Goal: Transaction & Acquisition: Purchase product/service

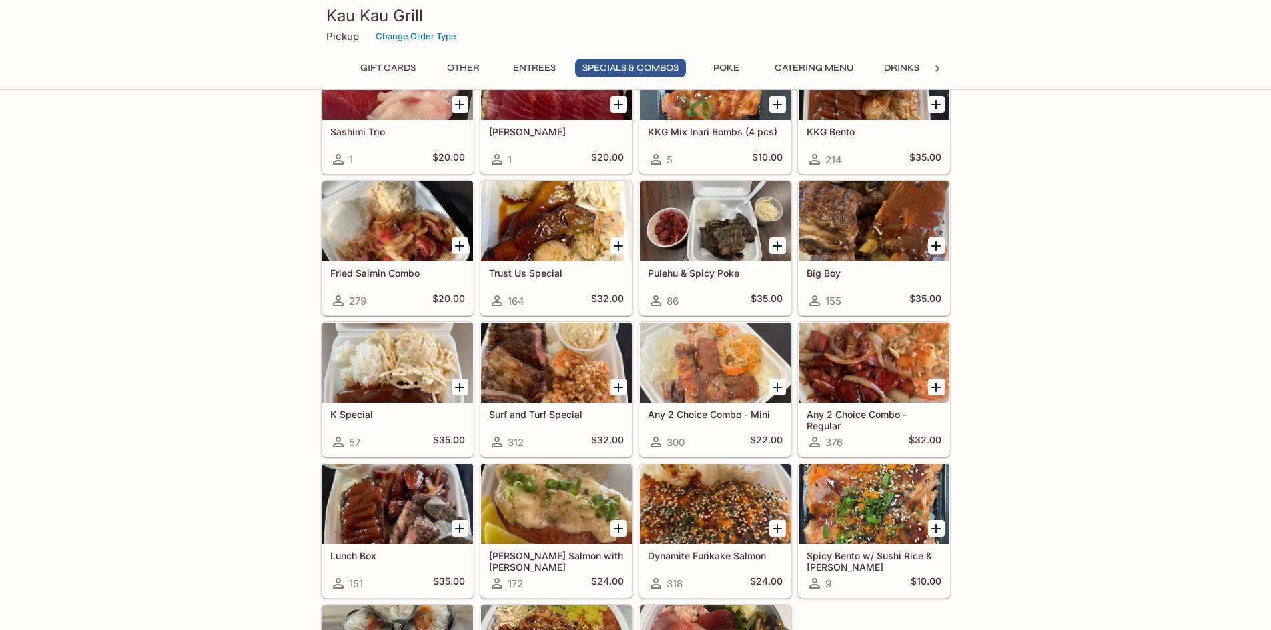
scroll to position [1401, 0]
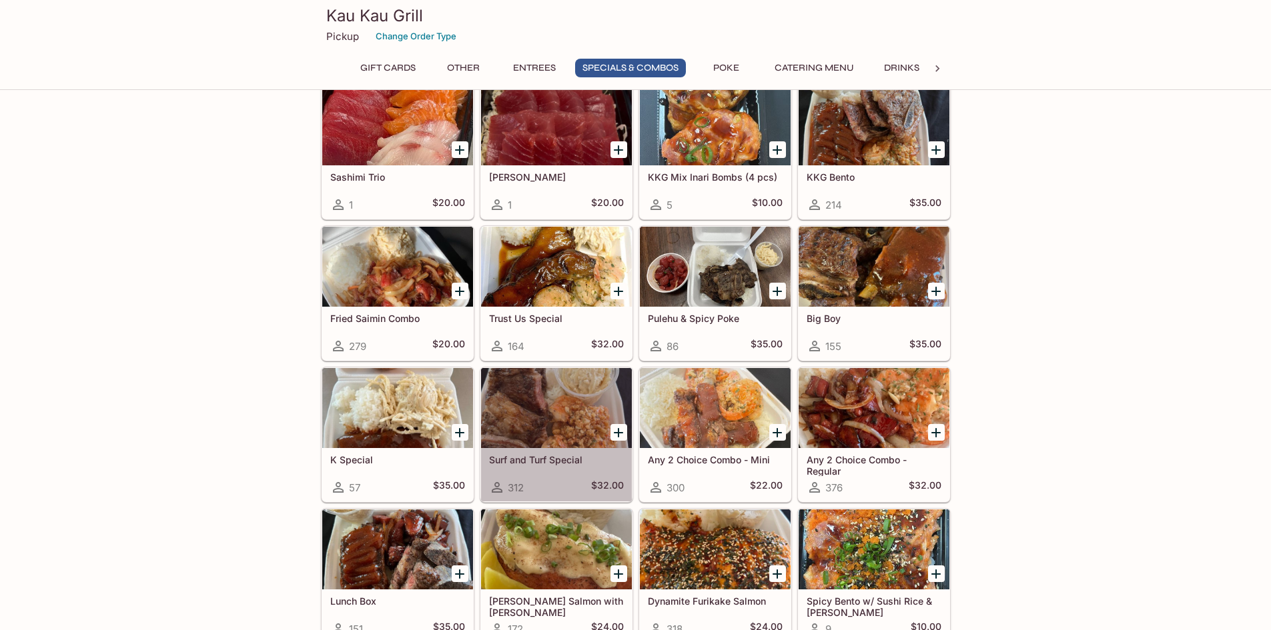
click at [535, 398] on div at bounding box center [556, 408] width 151 height 80
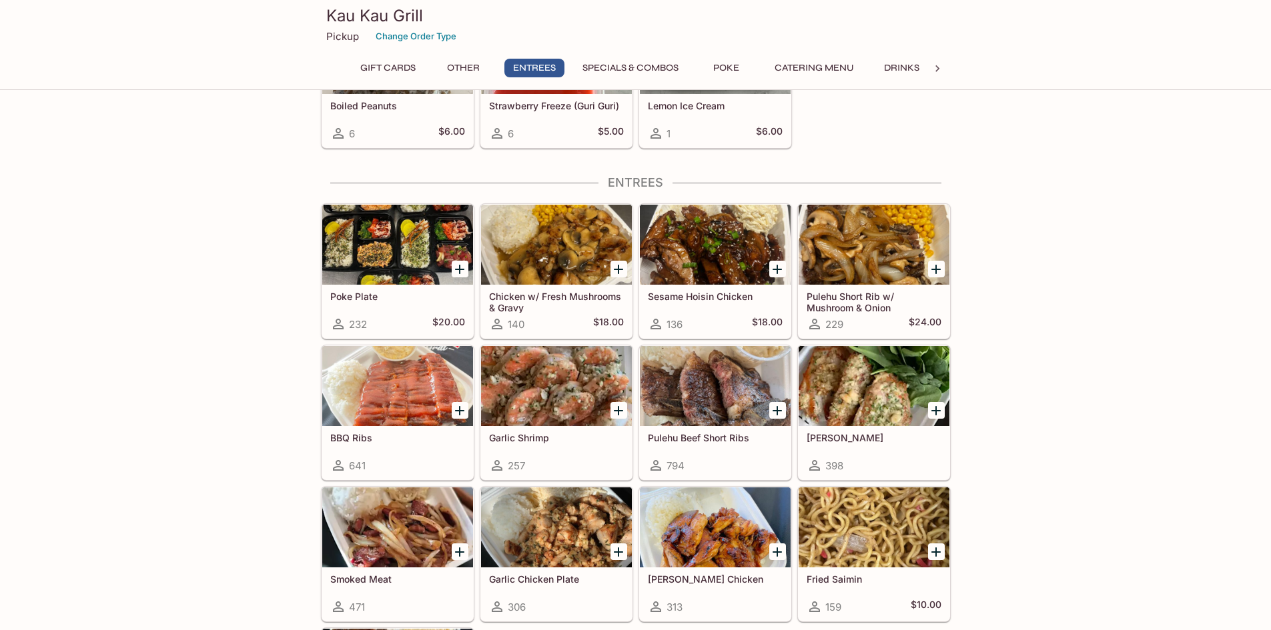
scroll to position [665, 0]
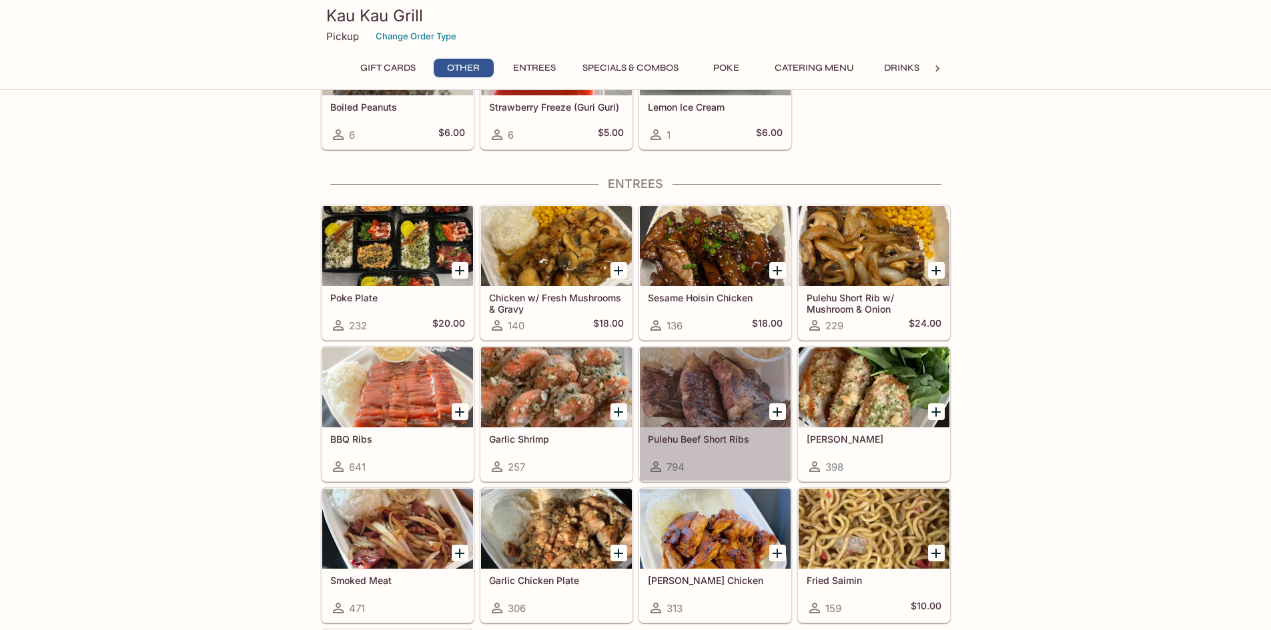
click at [697, 402] on div at bounding box center [715, 388] width 151 height 80
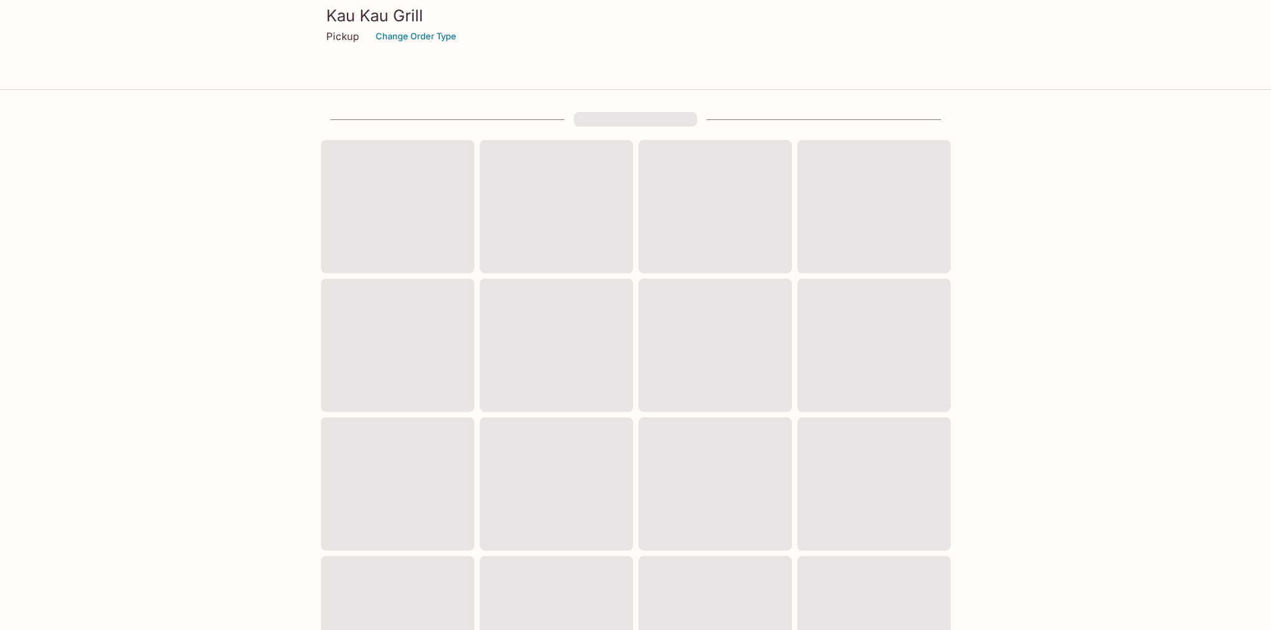
scroll to position [337, 0]
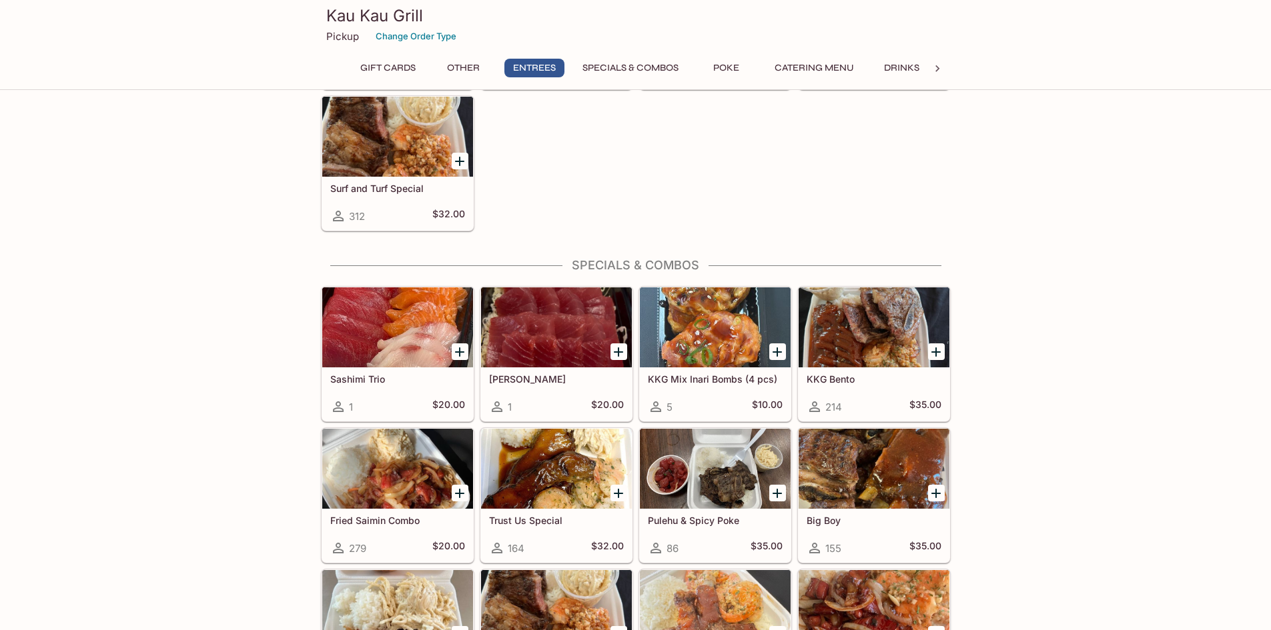
scroll to position [1265, 0]
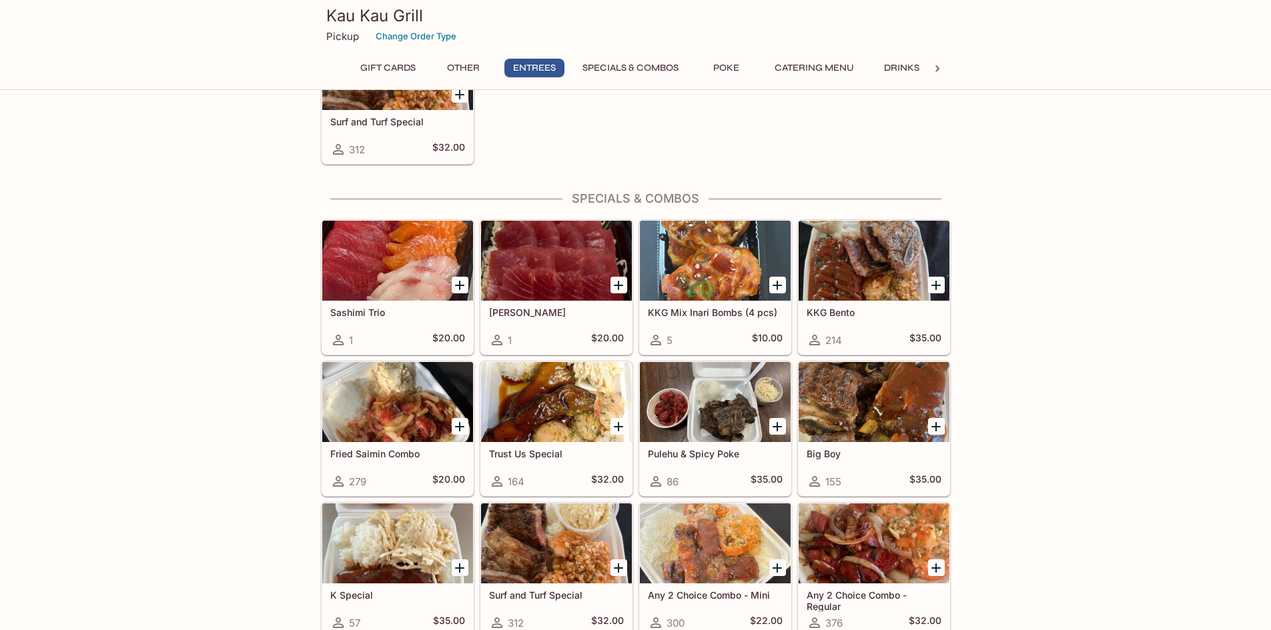
click at [834, 427] on div at bounding box center [873, 402] width 151 height 80
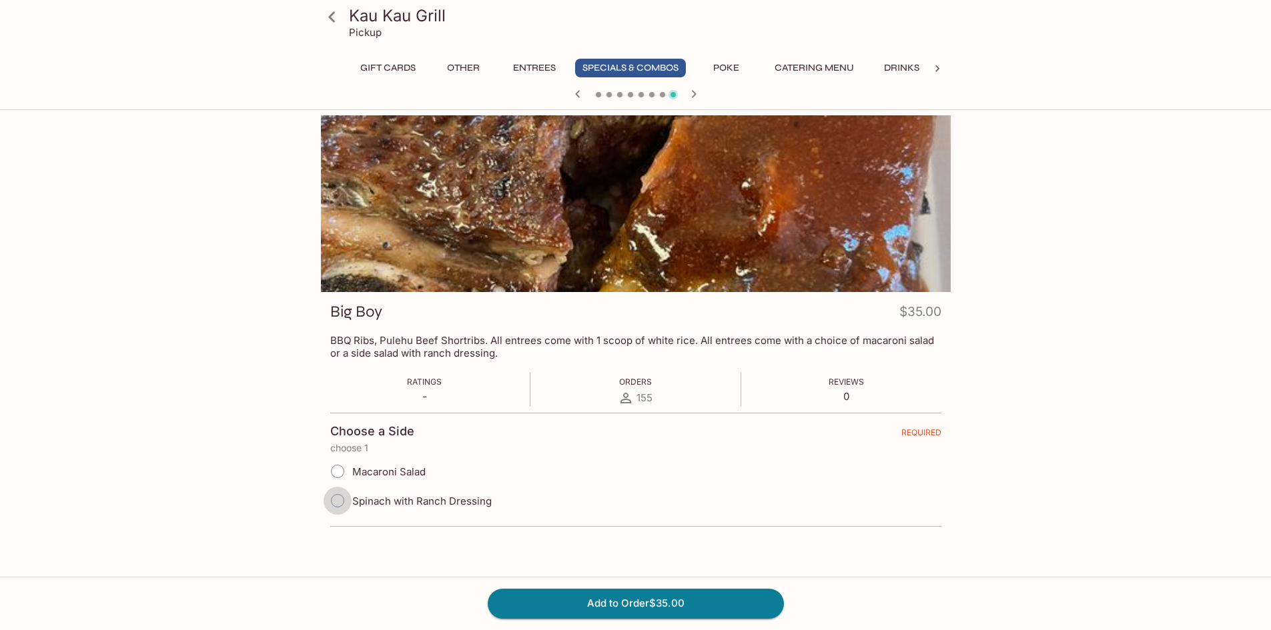
click at [343, 499] on input "Spinach with Ranch Dressing" at bounding box center [338, 501] width 28 height 28
radio input "true"
click at [338, 471] on input "Macaroni Salad" at bounding box center [338, 472] width 28 height 28
radio input "true"
click at [343, 495] on input "Spinach with Ranch Dressing" at bounding box center [338, 501] width 28 height 28
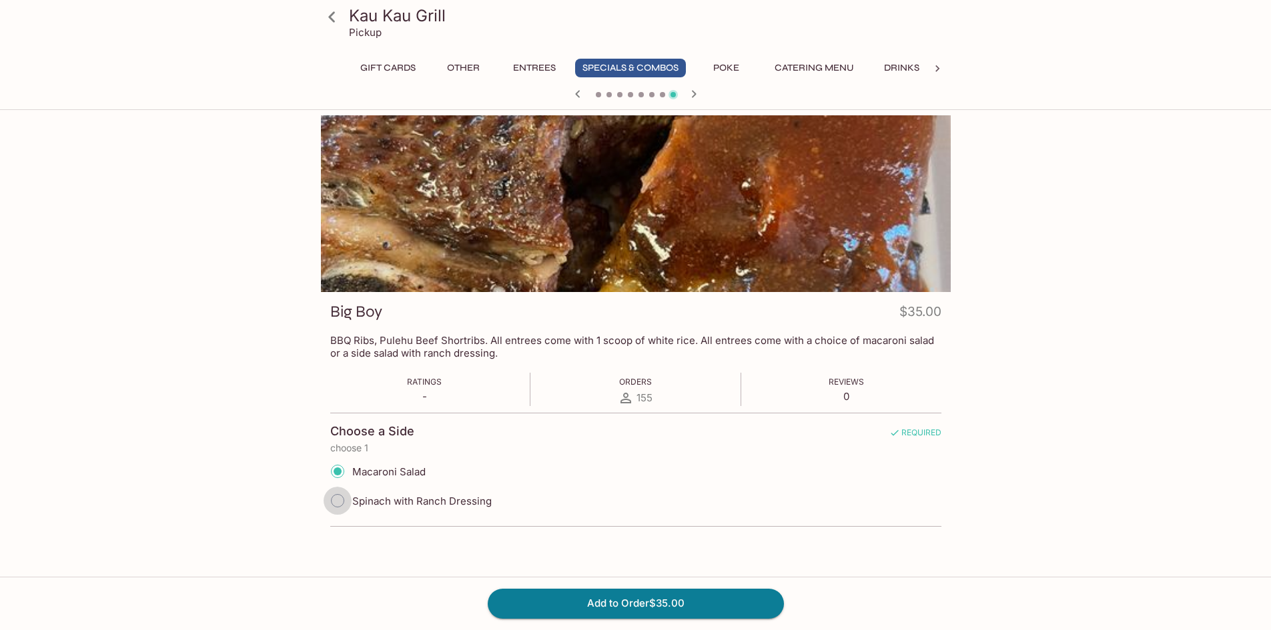
radio input "true"
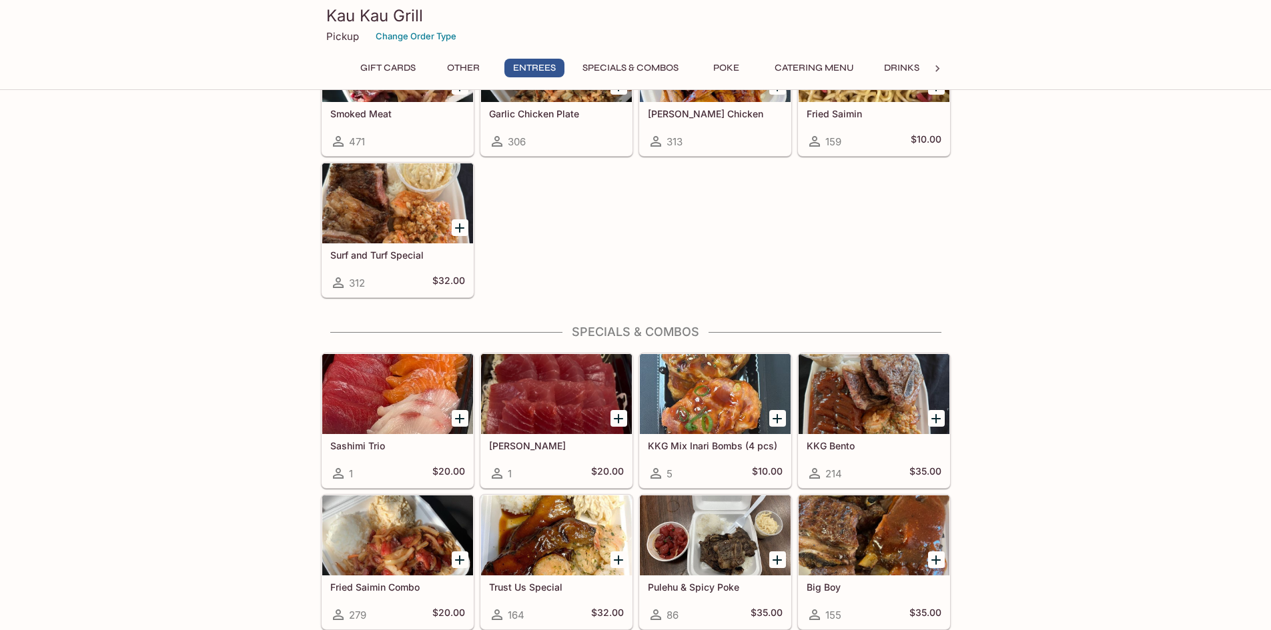
scroll to position [1265, 0]
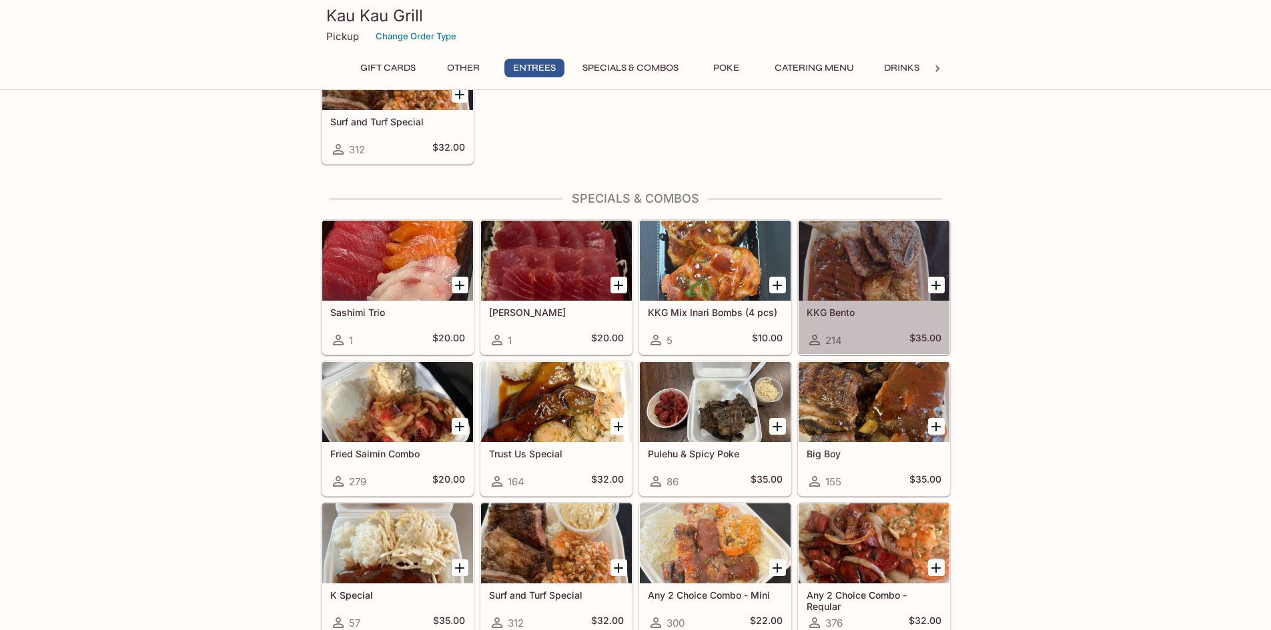
click at [846, 314] on h5 "KKG Bento" at bounding box center [874, 312] width 135 height 11
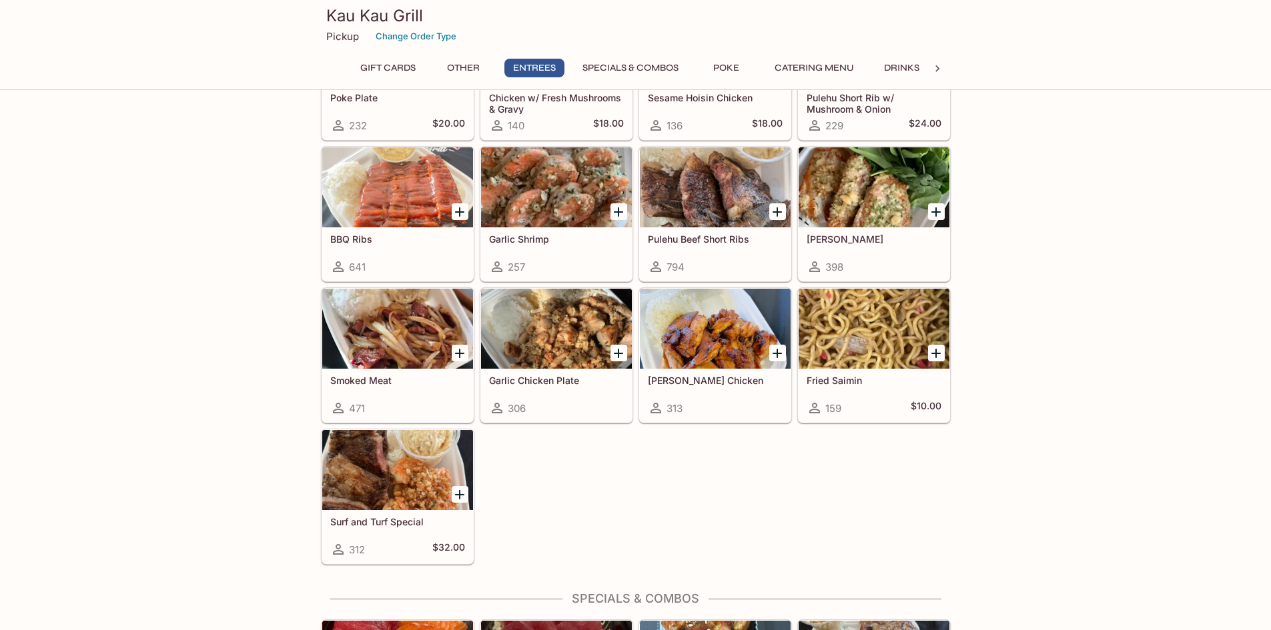
scroll to position [732, 0]
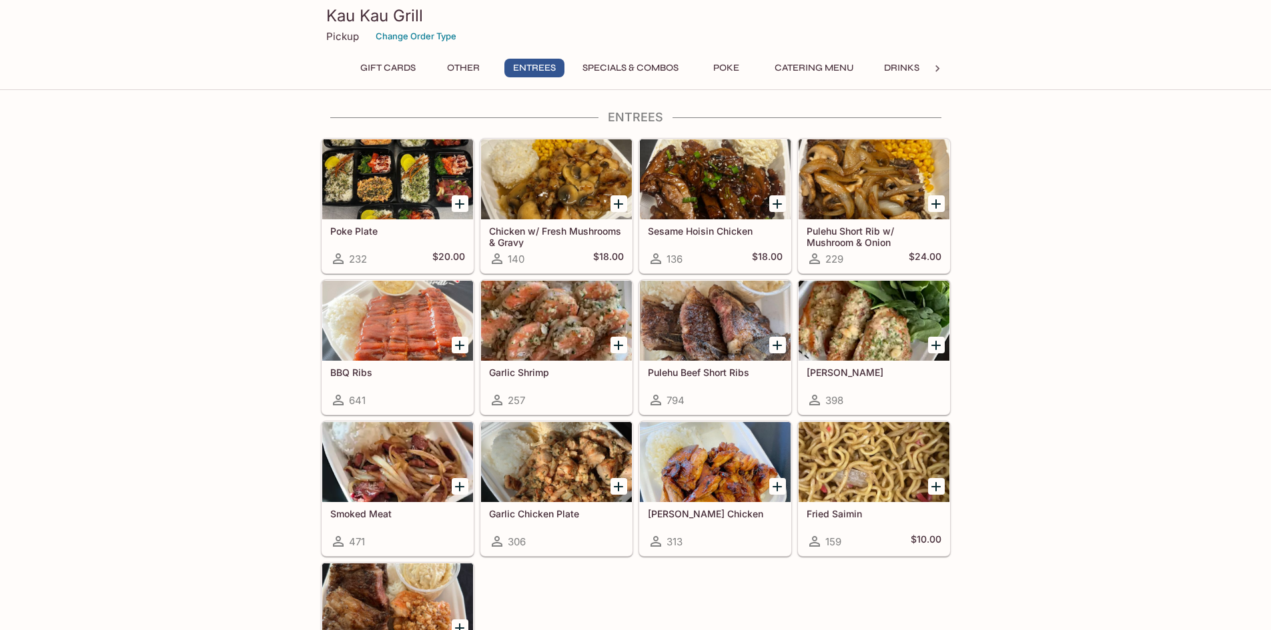
click at [883, 327] on div at bounding box center [873, 321] width 151 height 80
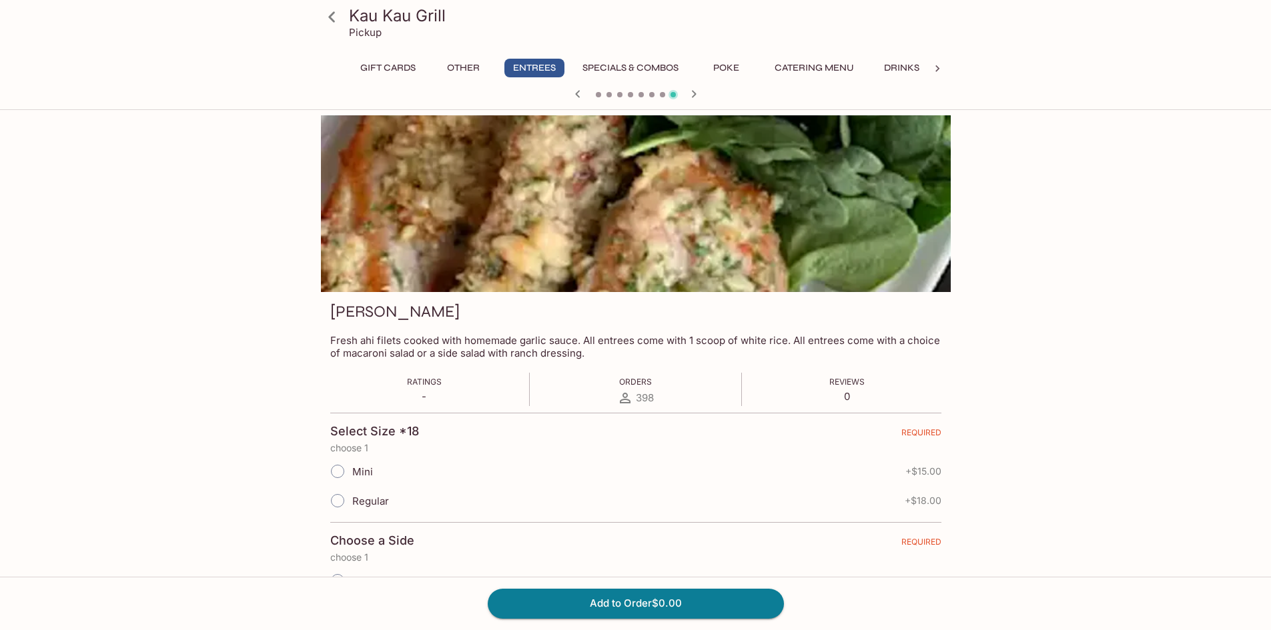
scroll to position [67, 0]
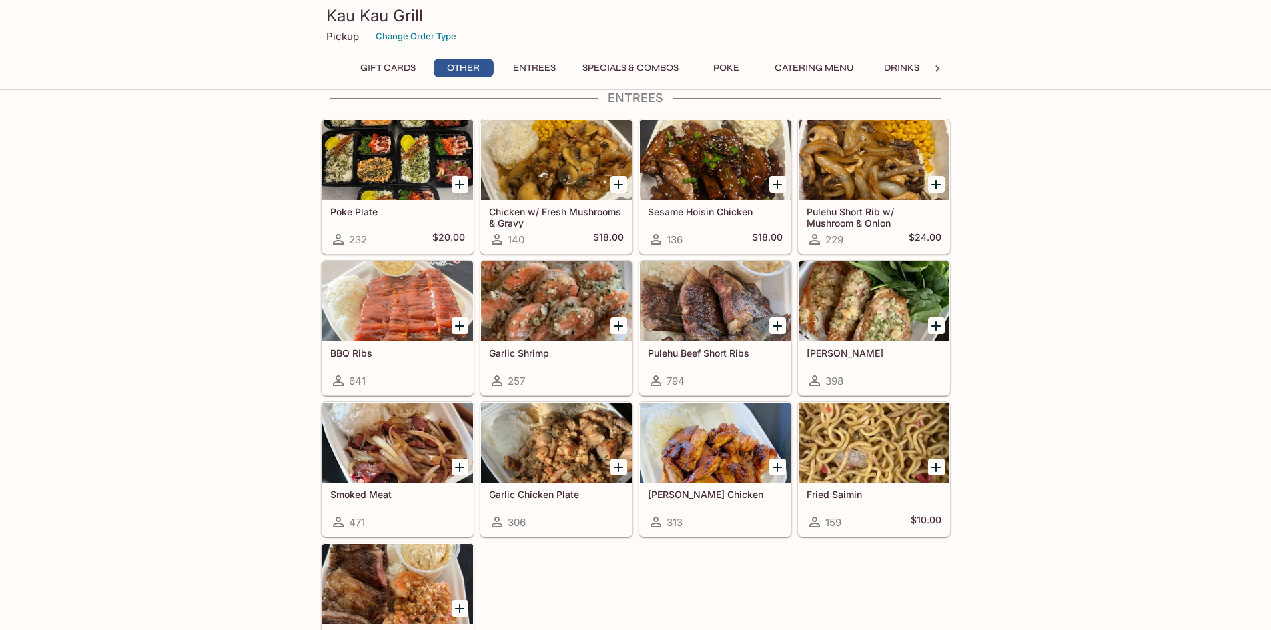
scroll to position [798, 0]
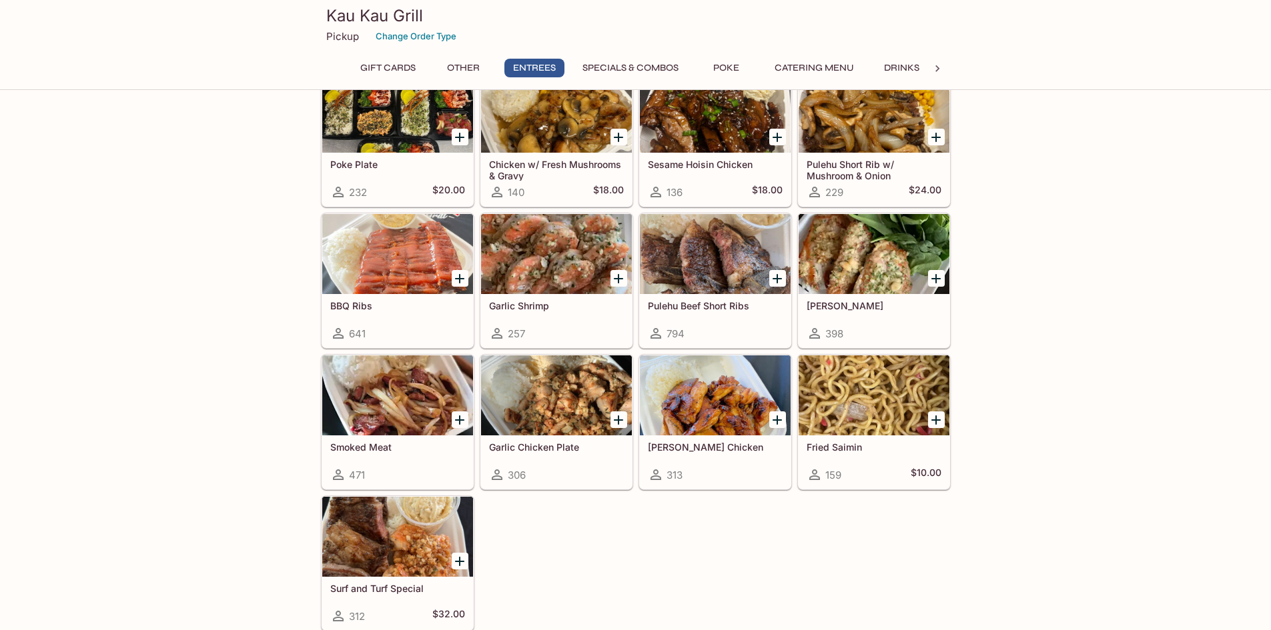
click at [392, 535] on div at bounding box center [397, 537] width 151 height 80
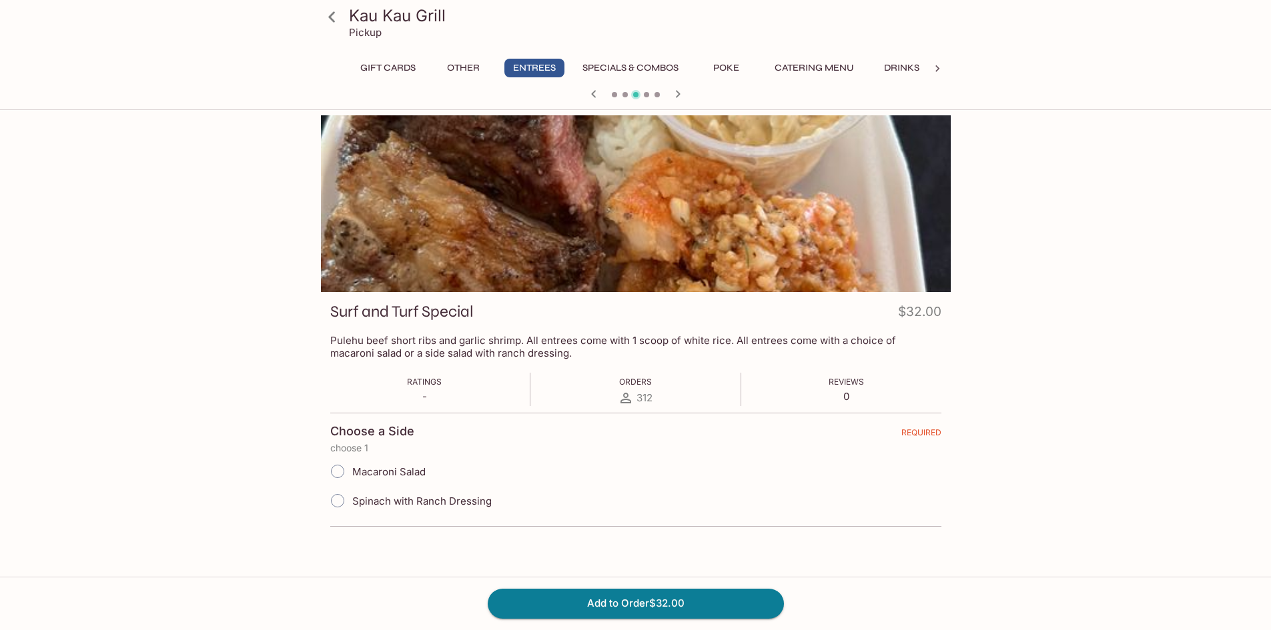
click at [394, 498] on span "Spinach with Ranch Dressing" at bounding box center [421, 501] width 139 height 13
click at [352, 498] on input "Spinach with Ranch Dressing" at bounding box center [338, 501] width 28 height 28
radio input "true"
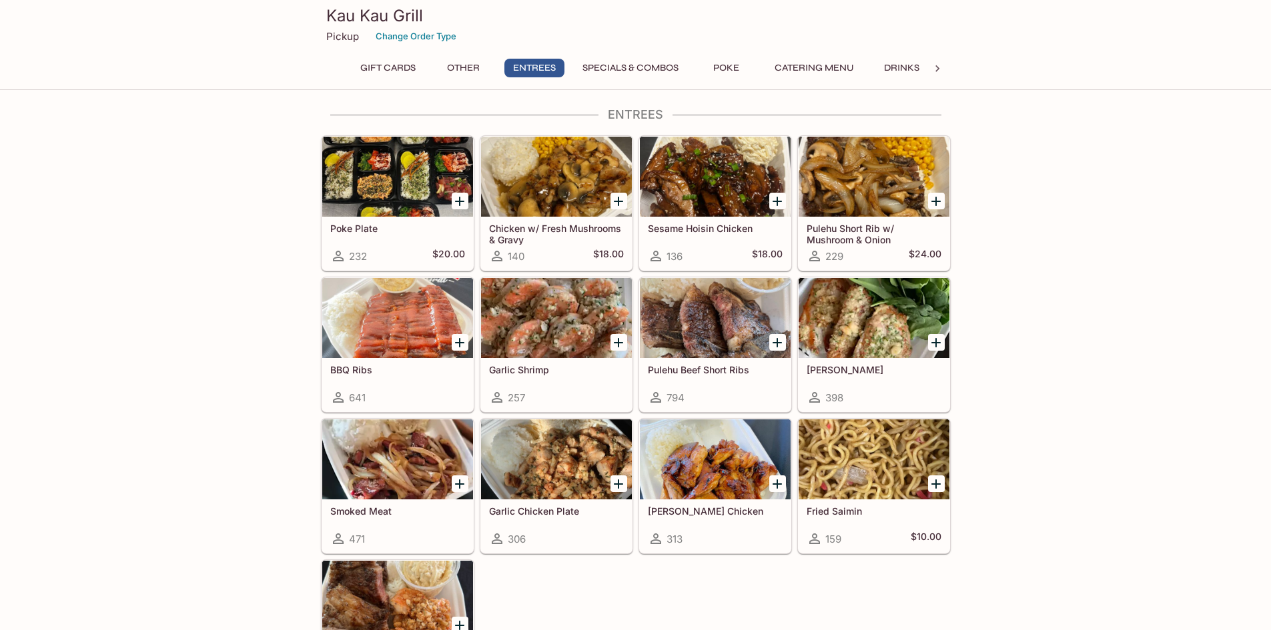
scroll to position [732, 0]
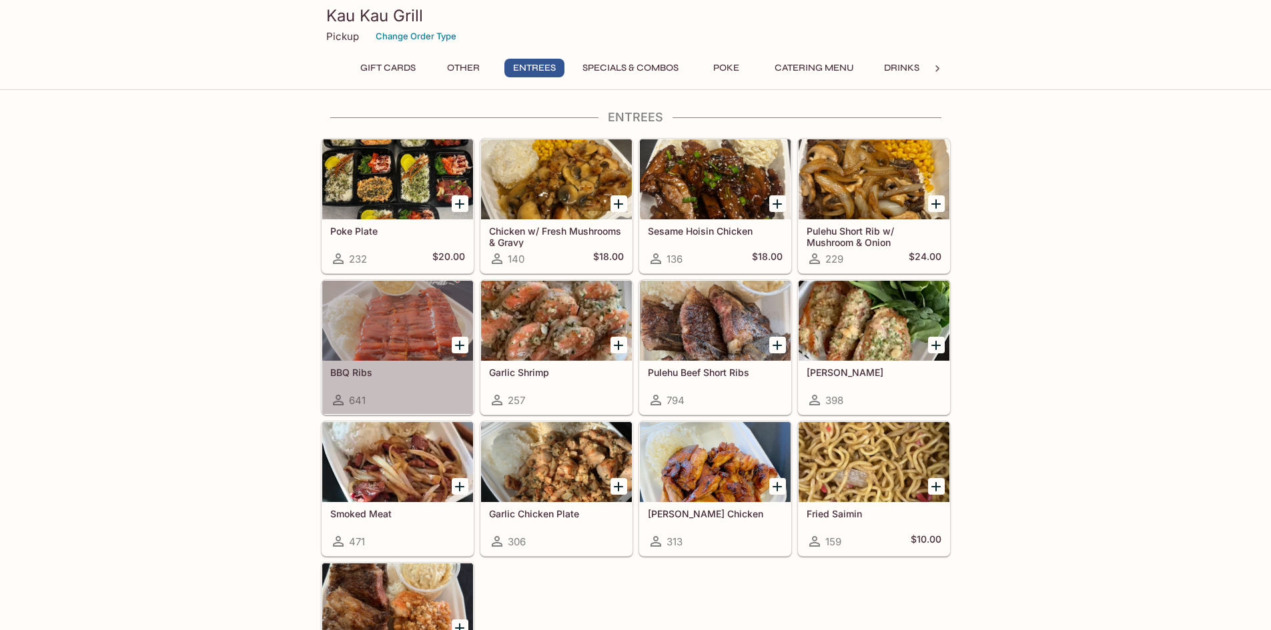
click at [377, 334] on div at bounding box center [397, 321] width 151 height 80
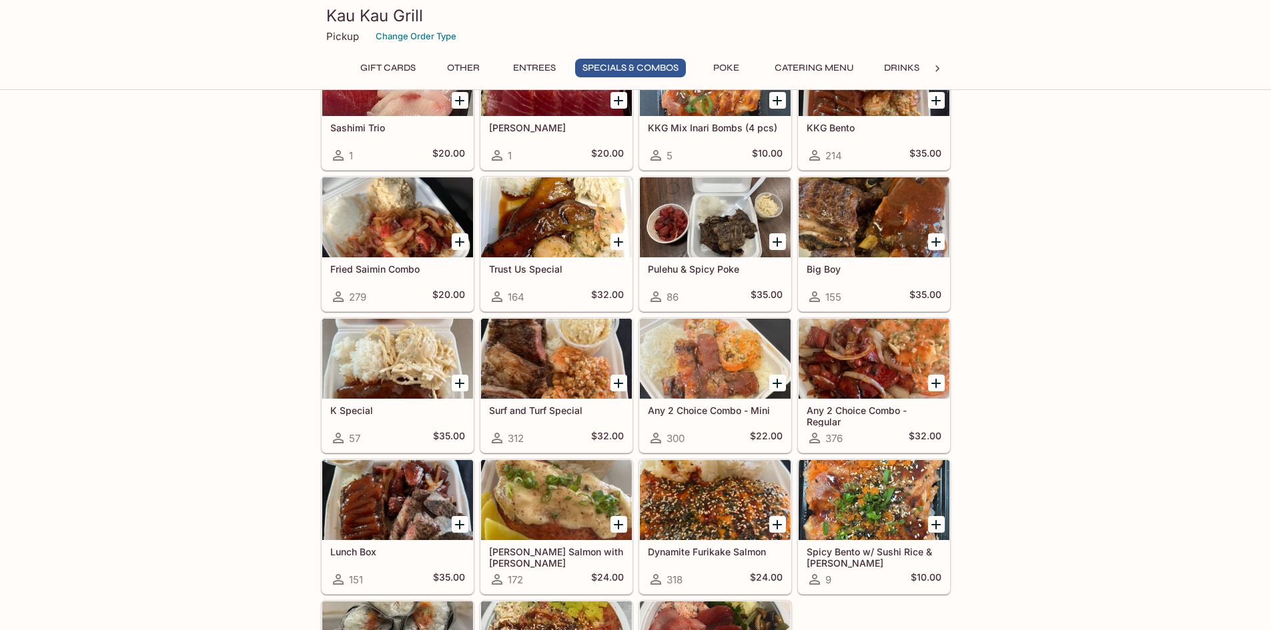
scroll to position [1466, 0]
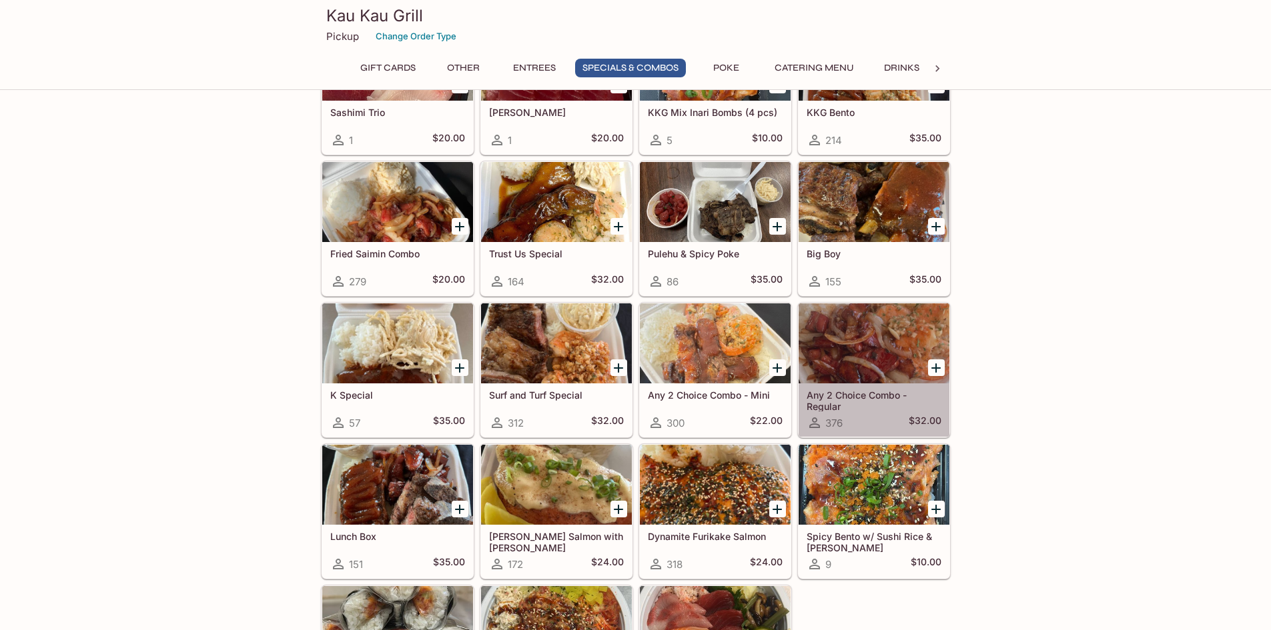
click at [814, 394] on h5 "Any 2 Choice Combo - Regular" at bounding box center [874, 401] width 135 height 22
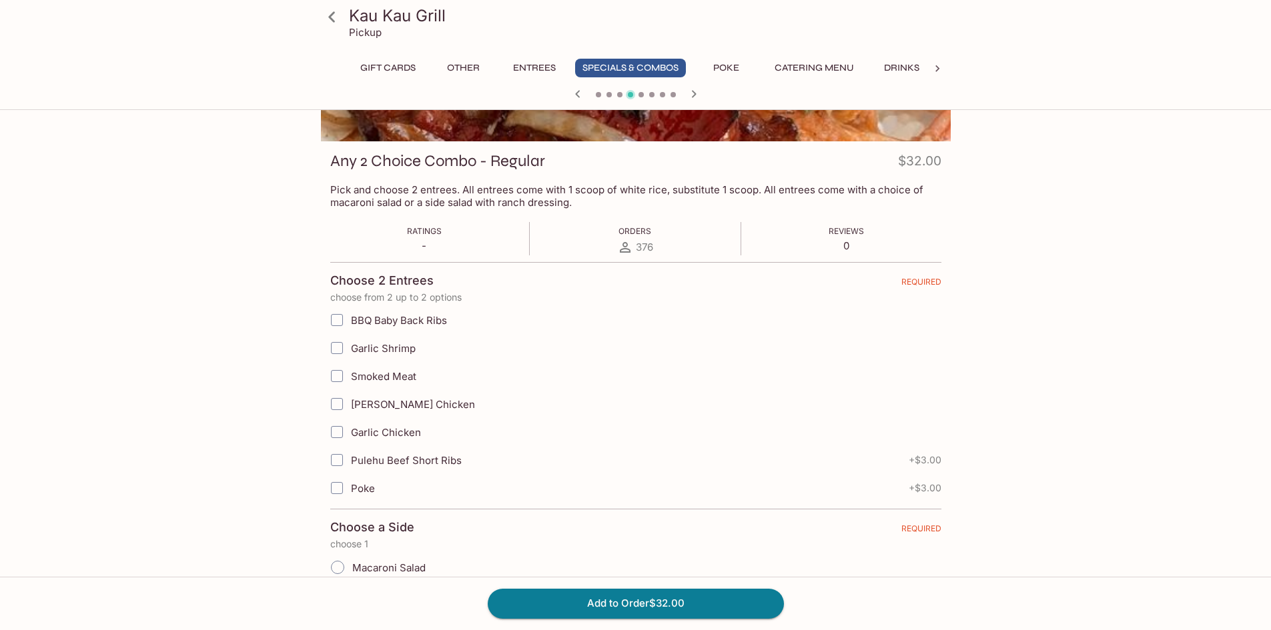
scroll to position [150, 0]
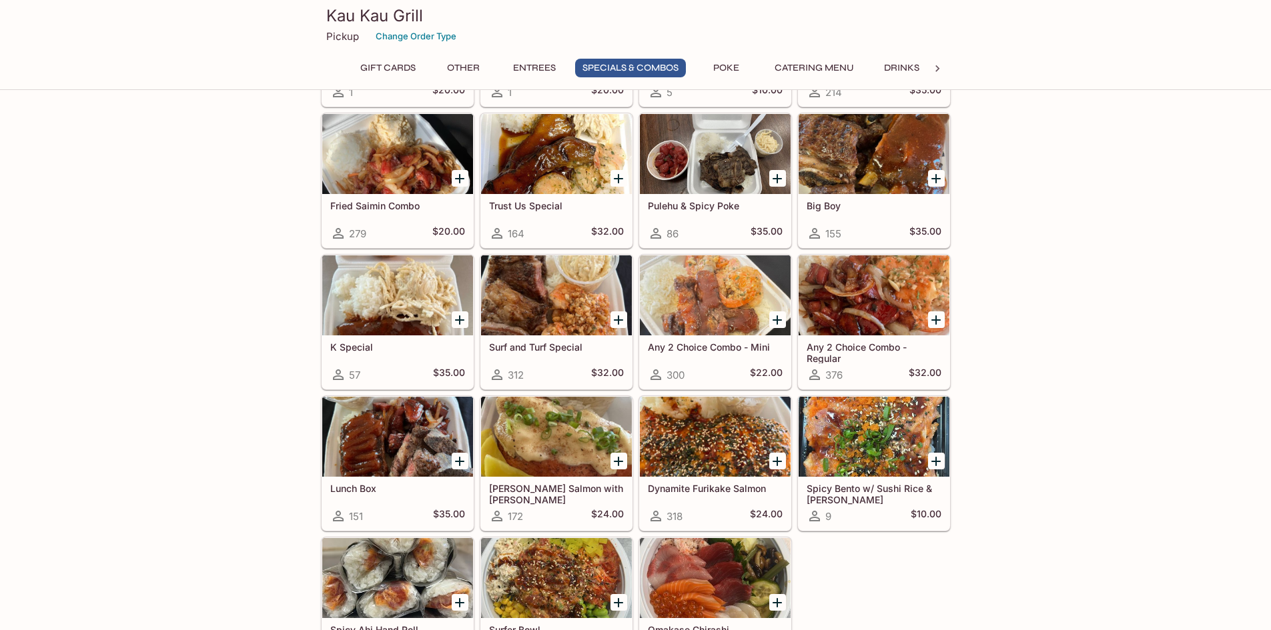
scroll to position [1532, 0]
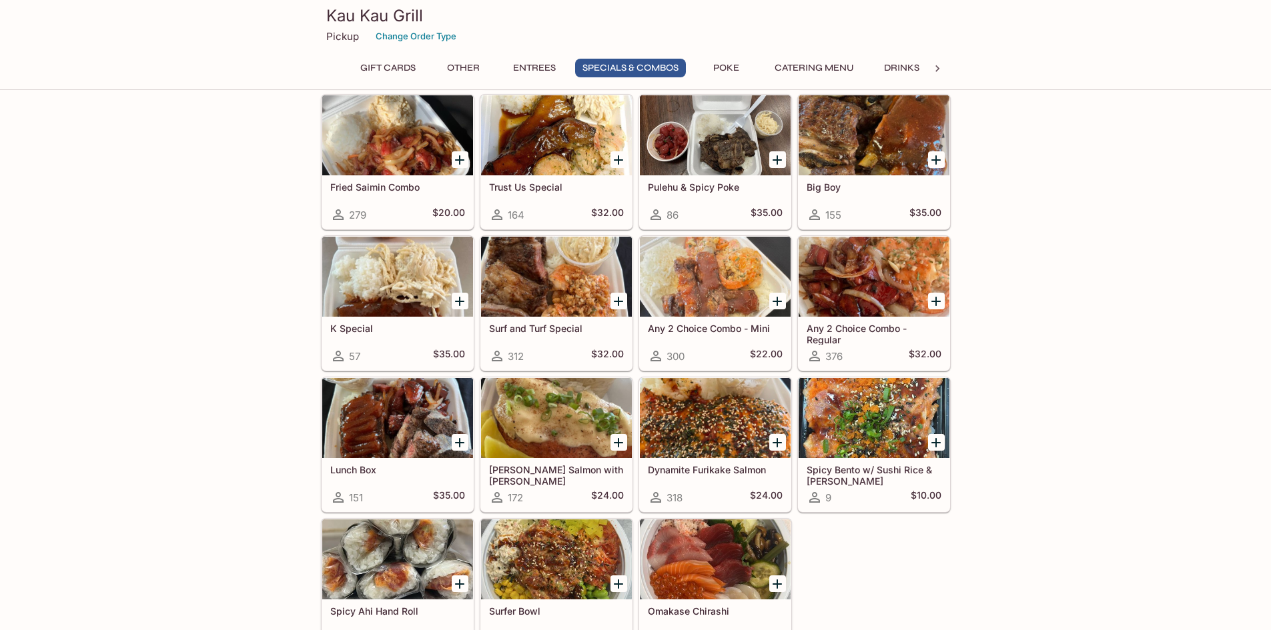
click at [719, 470] on h5 "Dynamite Furikake Salmon" at bounding box center [715, 469] width 135 height 11
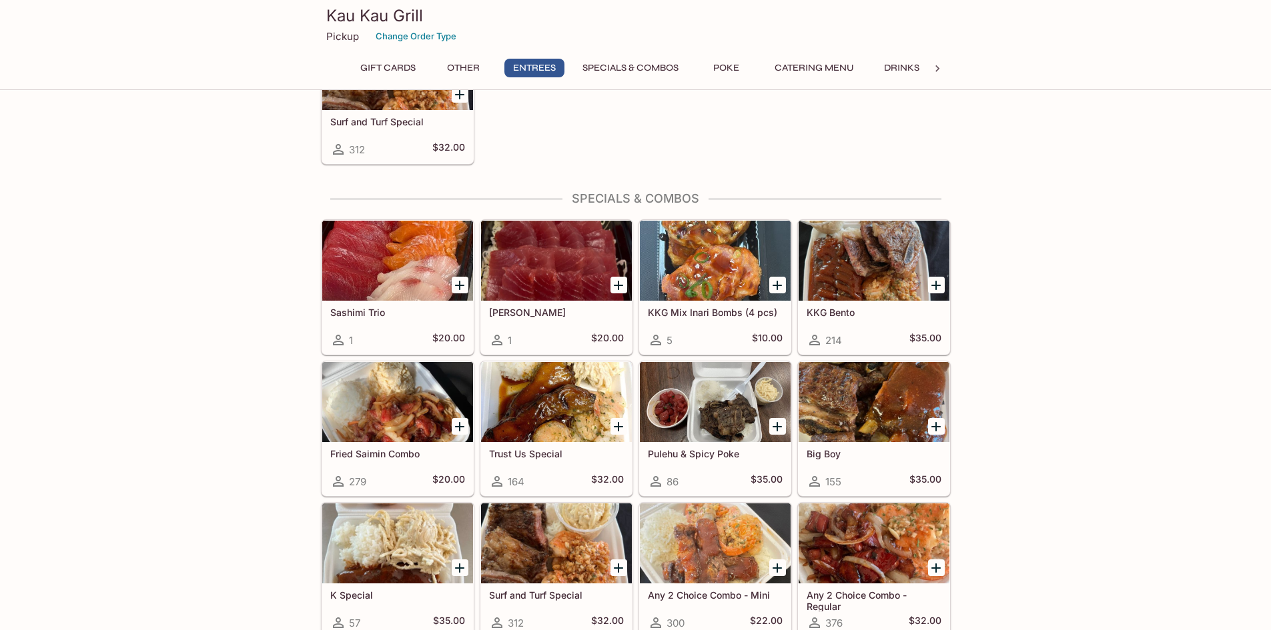
scroll to position [1399, 0]
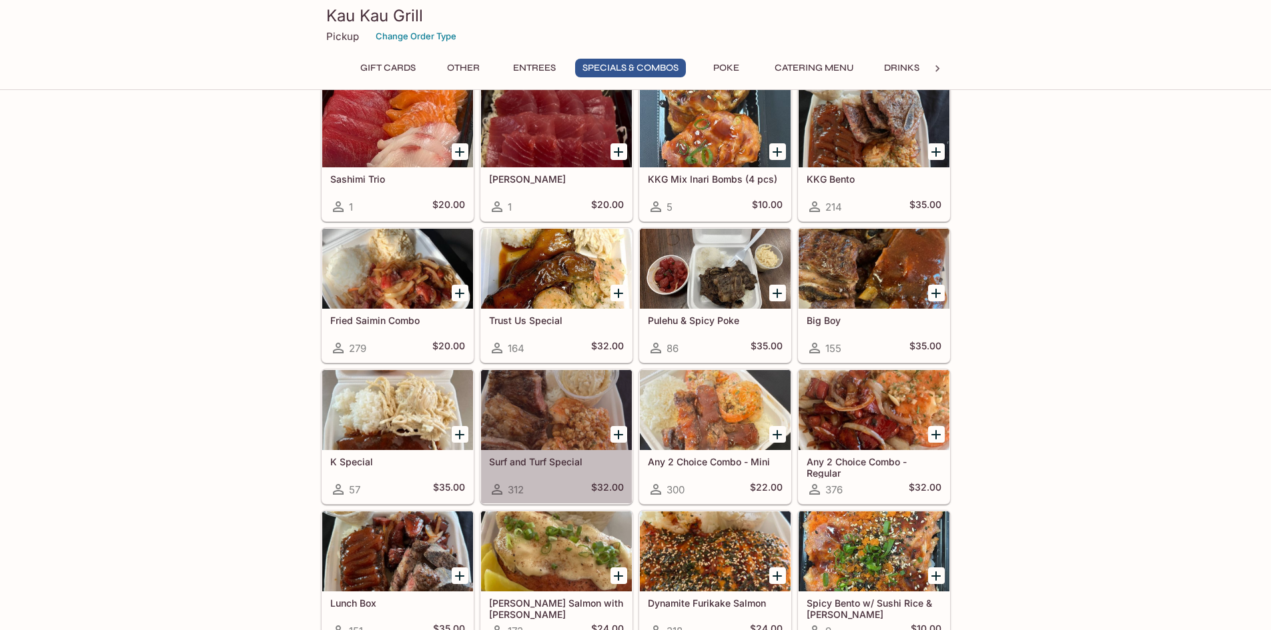
click at [532, 460] on h5 "Surf and Turf Special" at bounding box center [556, 461] width 135 height 11
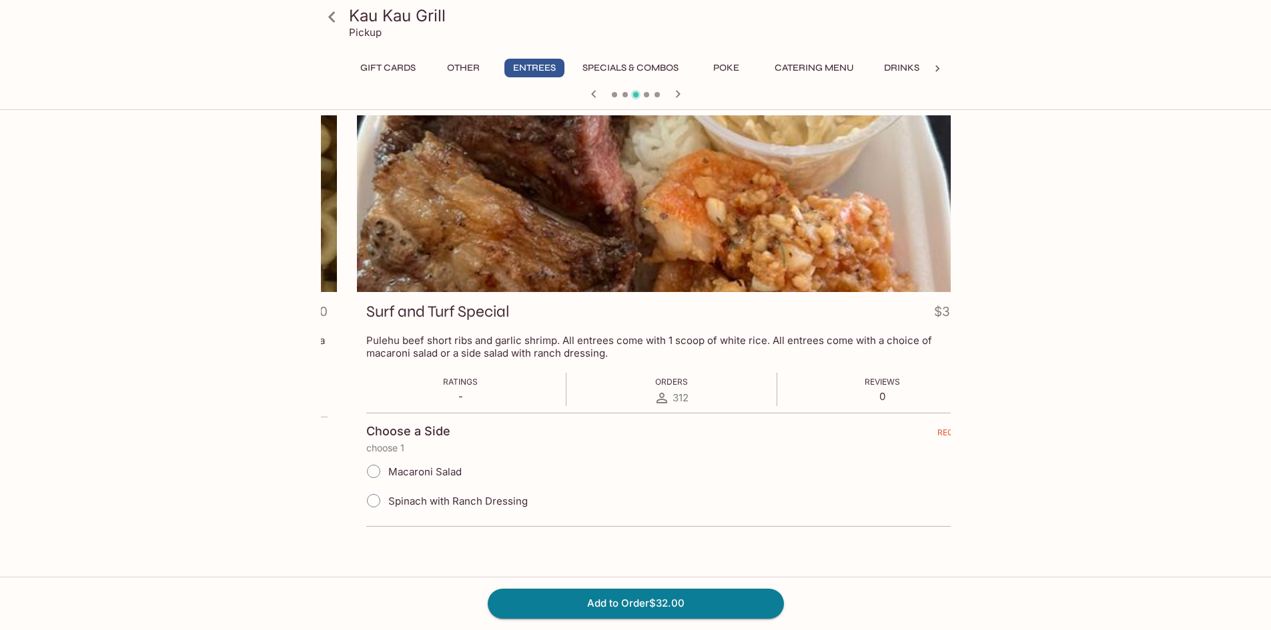
click at [571, 348] on div "Surf and Turf Special $32.00 Pulehu beef short ribs and garlic shrimp. All entr…" at bounding box center [672, 419] width 630 height 255
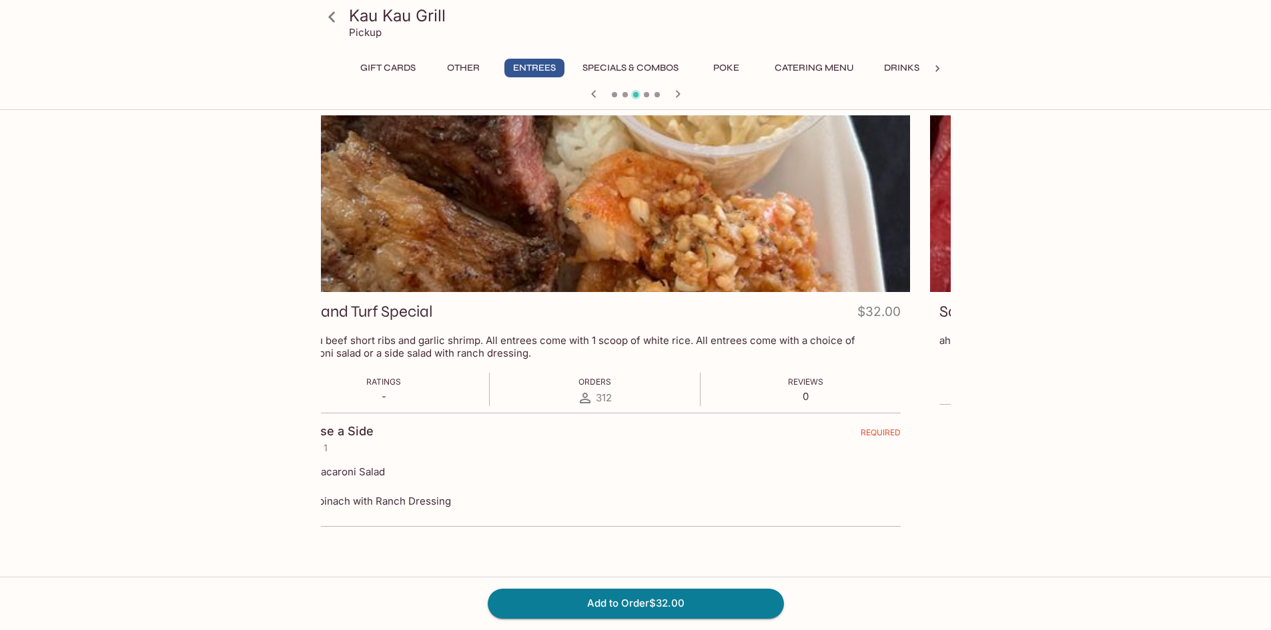
click at [433, 318] on h3 "Surf and Turf Special" at bounding box center [361, 312] width 143 height 21
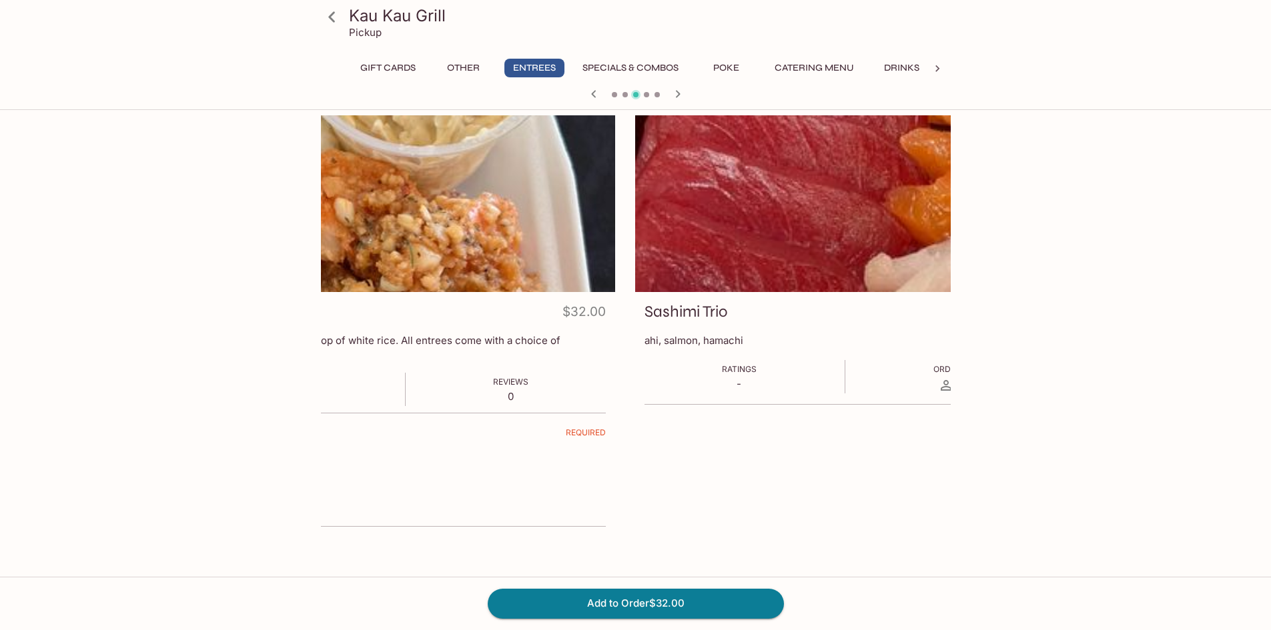
click at [0, 309] on div "Kau Kau Grill Pickup Gift Cards Other Entrees Specials & Combos Poke Catering M…" at bounding box center [635, 430] width 1271 height 630
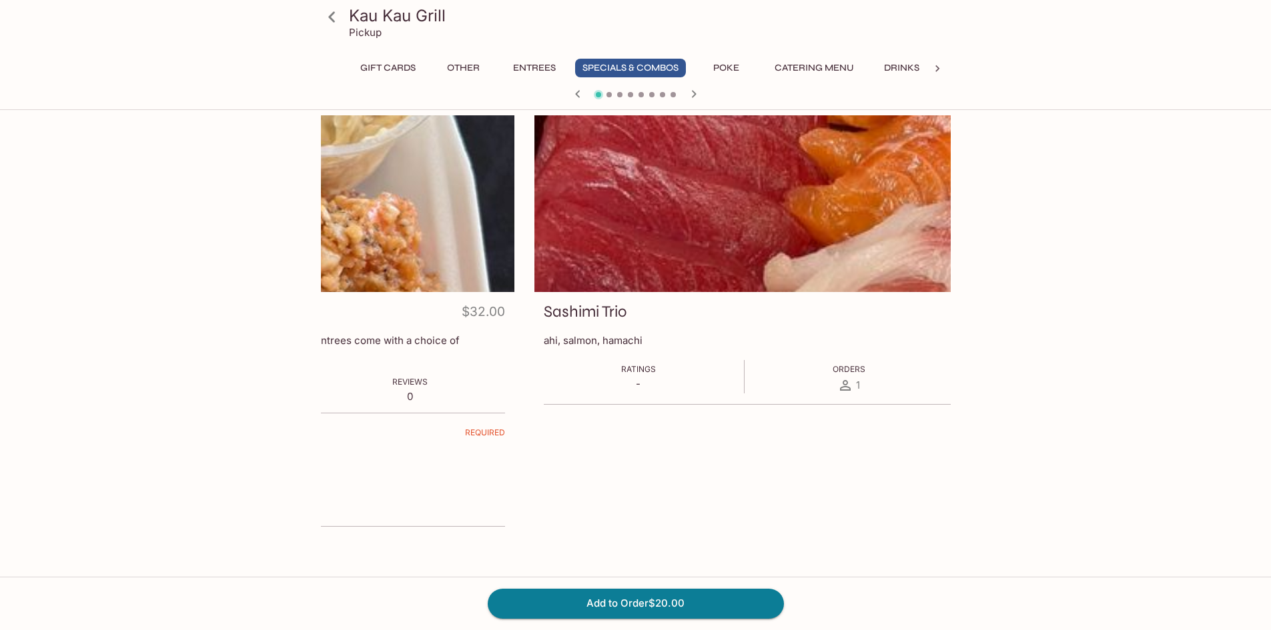
click at [1043, 386] on div "Kau Kau Grill Pickup Gift Cards Other Entrees Specials & Combos Poke Catering M…" at bounding box center [636, 385] width 854 height 540
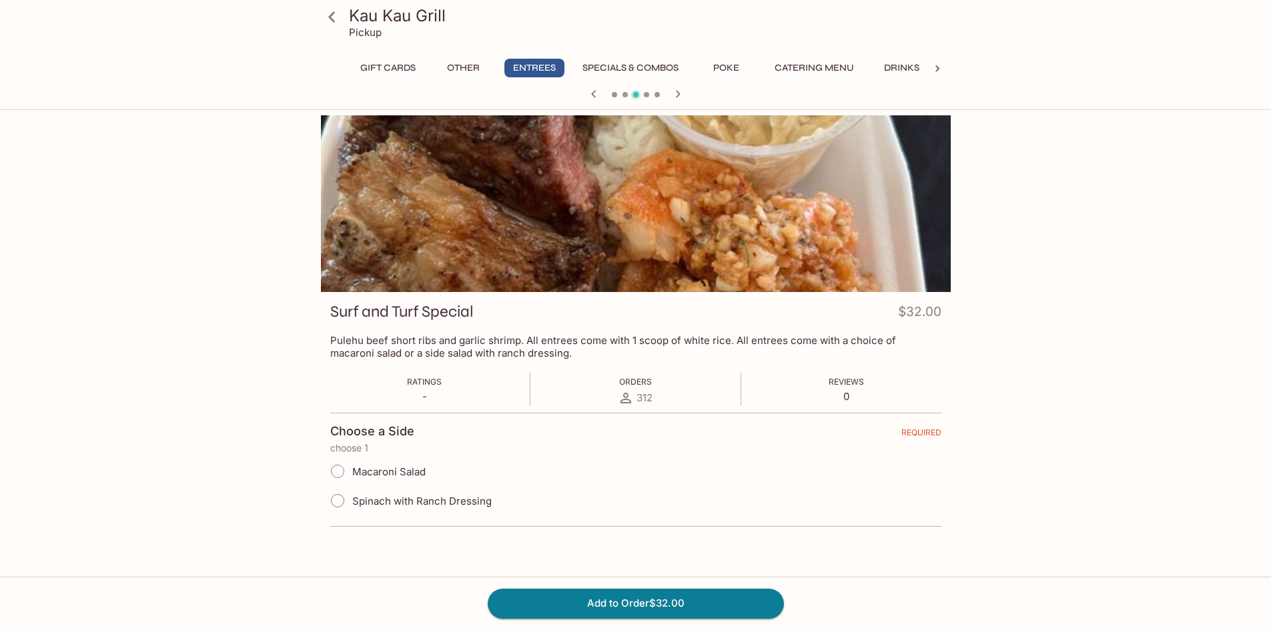
click at [437, 308] on h3 "Surf and Turf Special" at bounding box center [401, 312] width 143 height 21
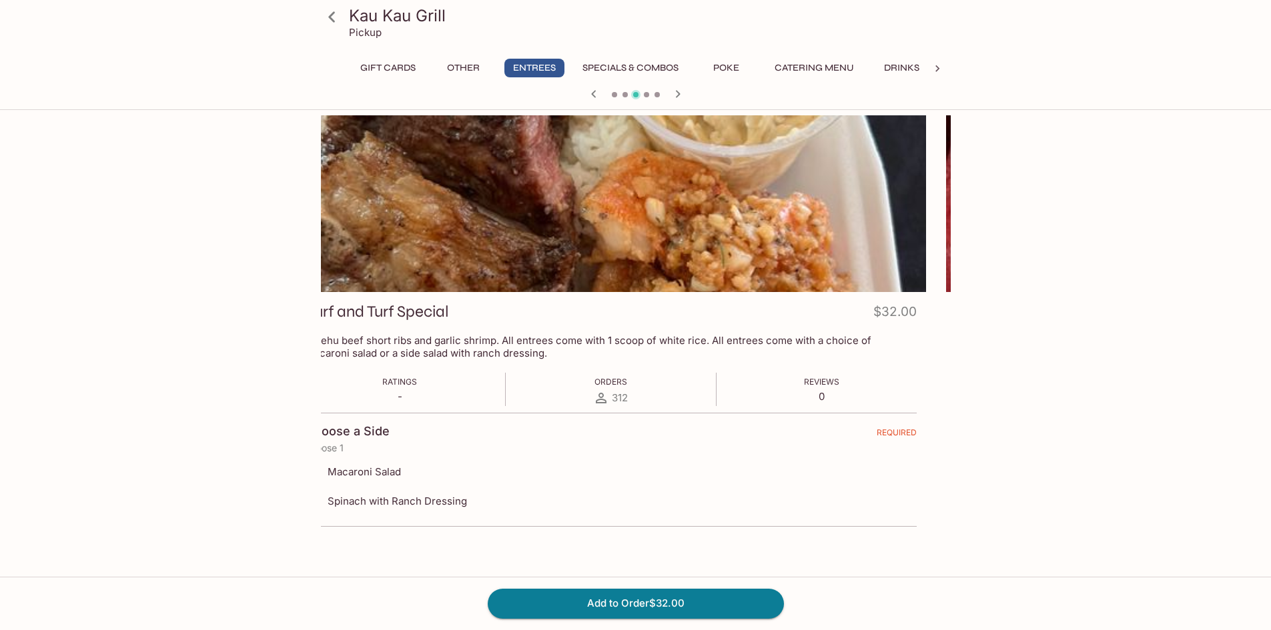
click at [449, 318] on h3 "Surf and Turf Special" at bounding box center [377, 312] width 143 height 21
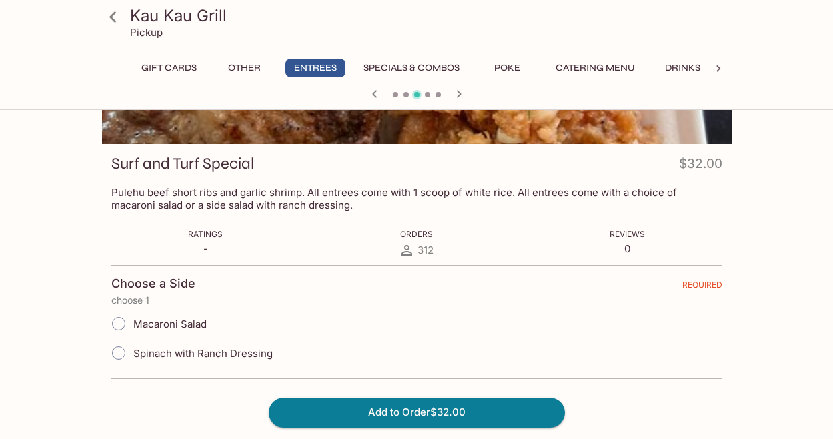
scroll to position [161, 0]
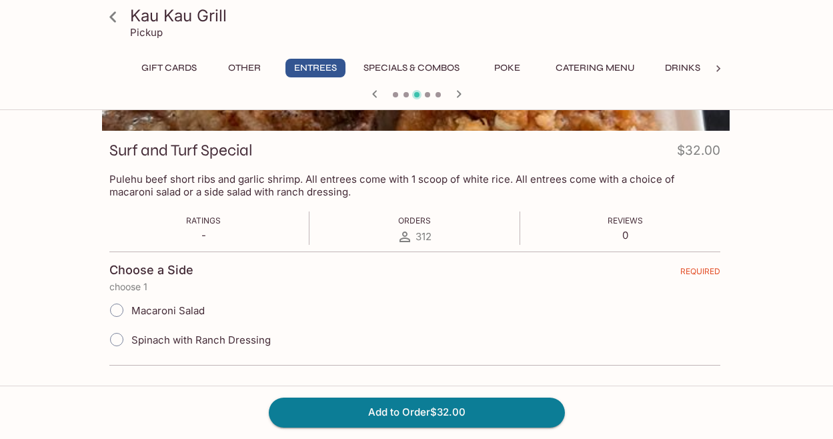
click at [276, 342] on div "Spinach with Ranch Dressing" at bounding box center [414, 339] width 611 height 29
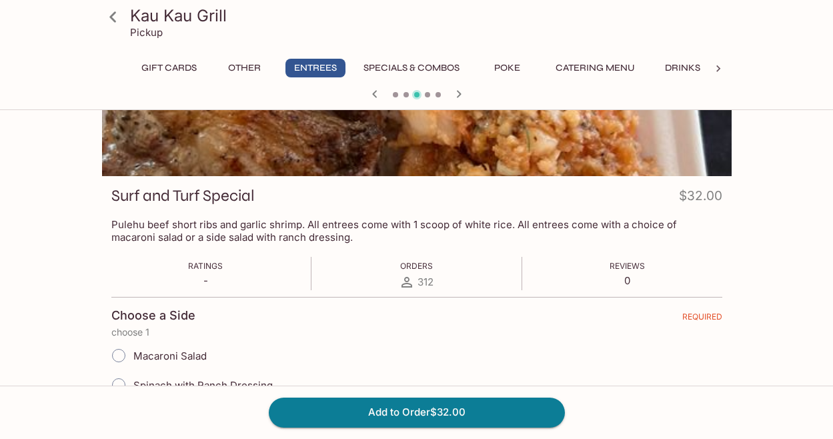
scroll to position [95, 0]
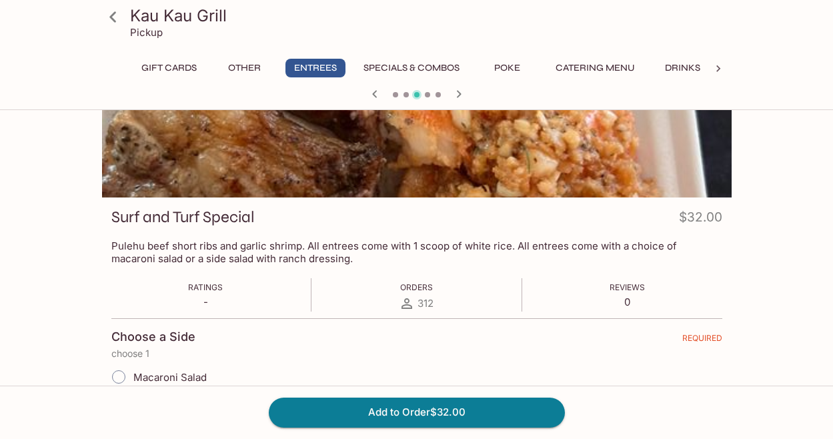
click at [123, 16] on icon at bounding box center [112, 16] width 23 height 23
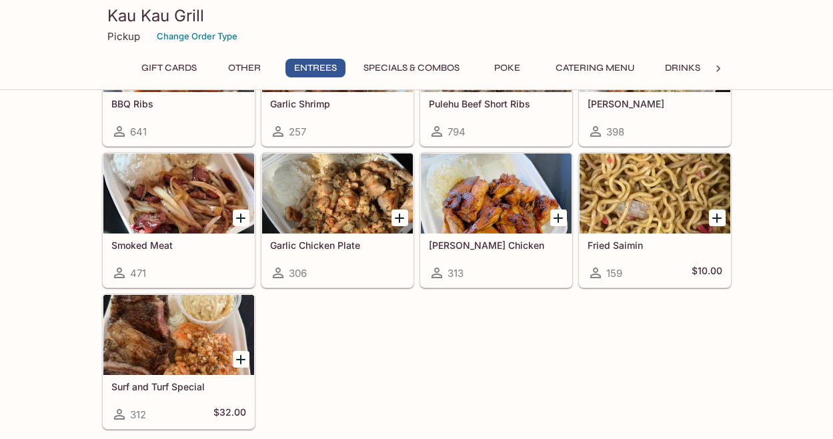
scroll to position [1067, 0]
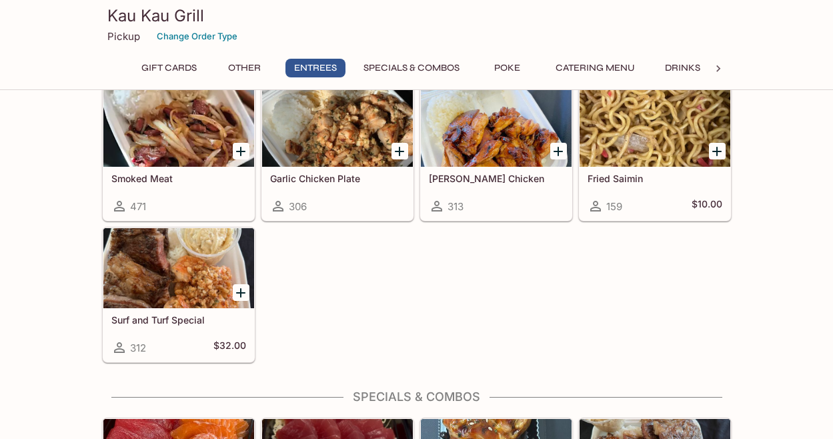
click at [141, 281] on div at bounding box center [178, 268] width 151 height 80
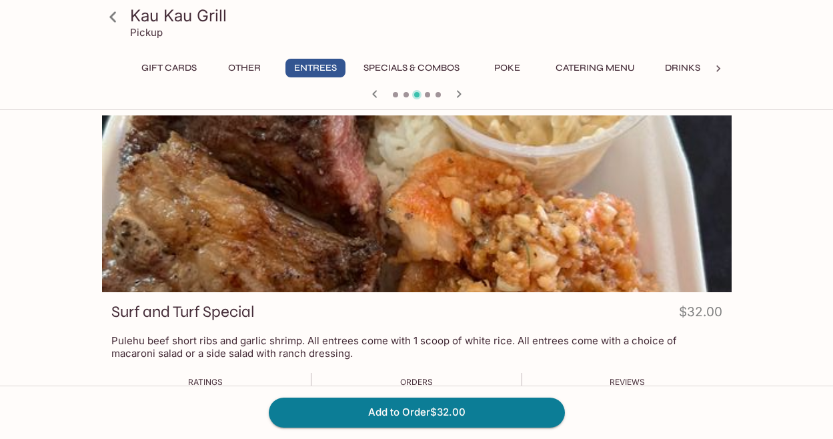
scroll to position [161, 0]
